Goal: Check status: Check status

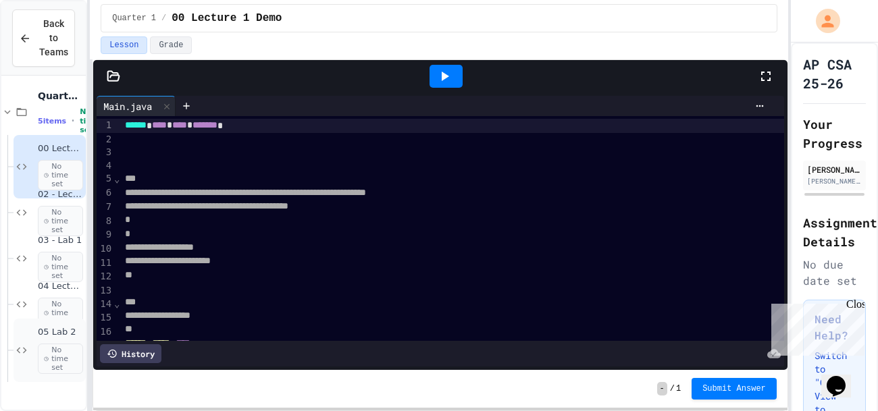
click at [55, 335] on span "05 Lab 2" at bounding box center [60, 332] width 45 height 11
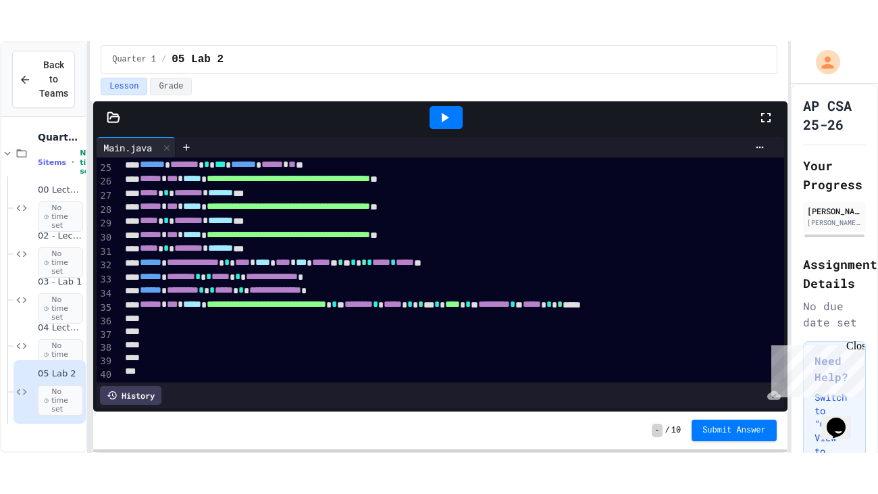
scroll to position [337, 0]
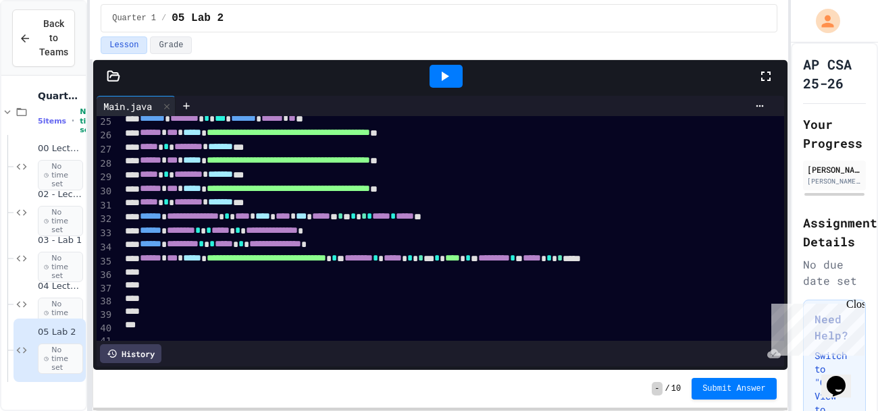
click at [768, 78] on icon at bounding box center [766, 76] width 16 height 16
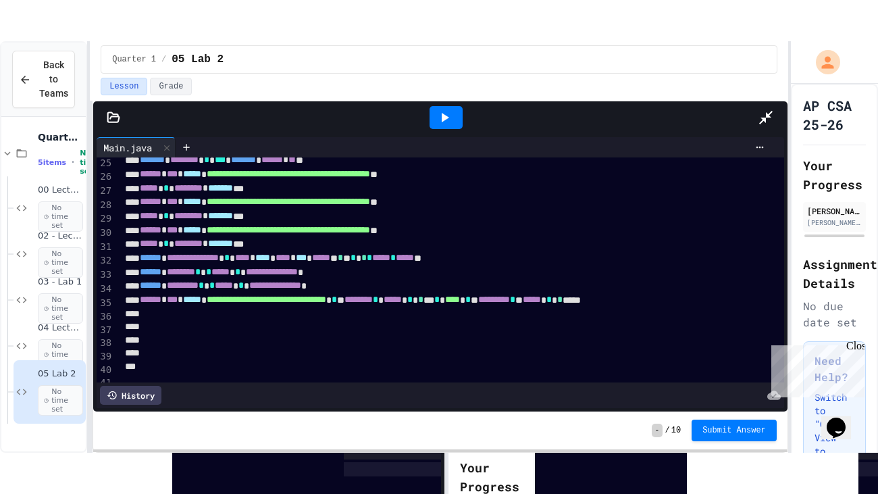
scroll to position [176, 0]
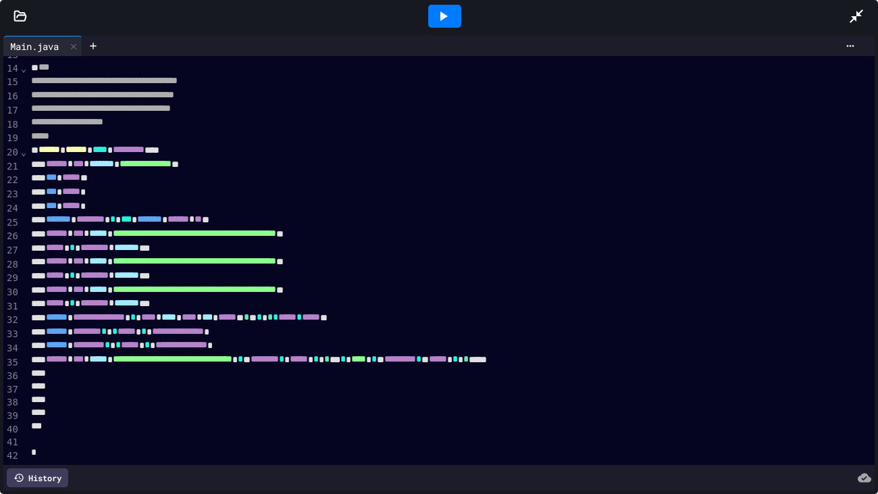
click at [139, 248] on span "*******" at bounding box center [126, 246] width 25 height 9
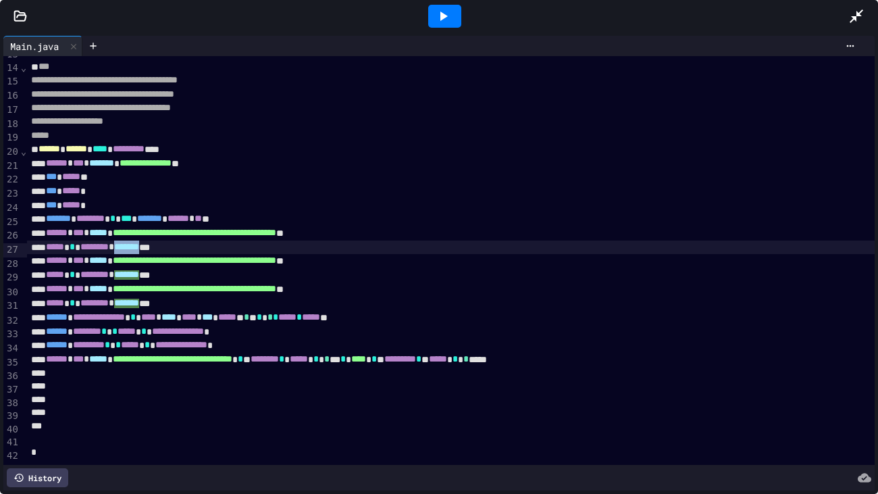
click at [139, 250] on span "*******" at bounding box center [126, 246] width 25 height 9
click at [860, 0] on div at bounding box center [863, 16] width 30 height 36
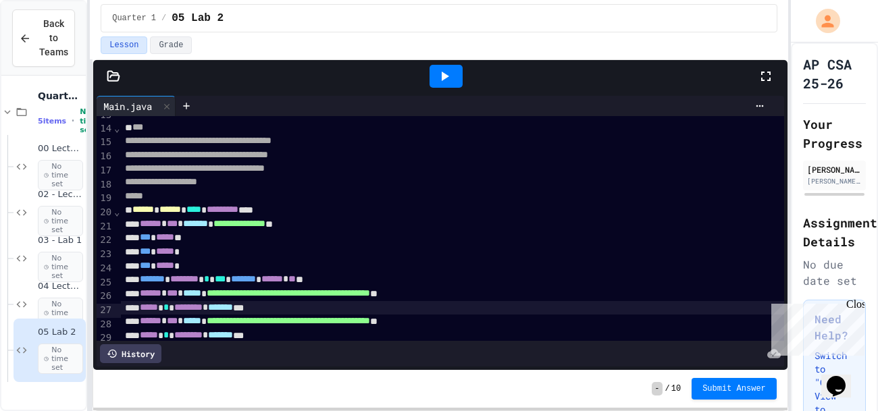
click at [436, 411] on div at bounding box center [439, 413] width 878 height 0
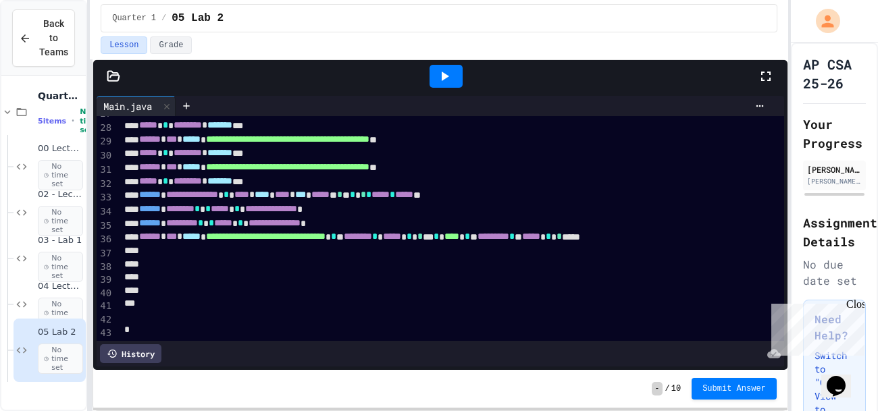
scroll to position [373, 1]
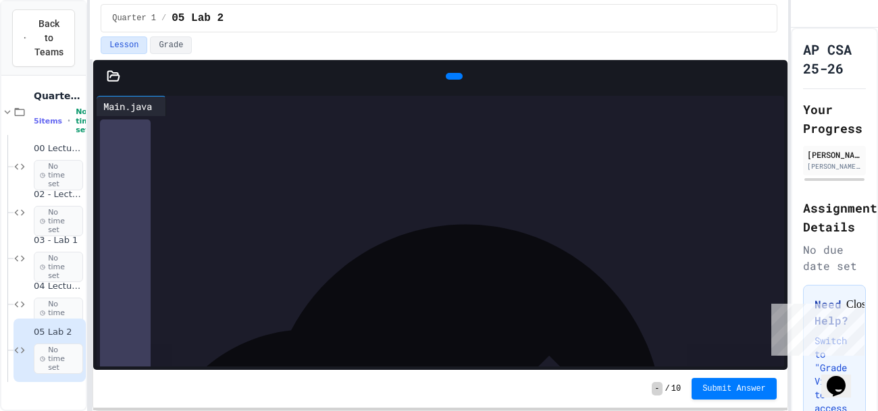
scroll to position [361, 0]
click at [658, 38] on div "Lesson Grade" at bounding box center [439, 45] width 677 height 18
